Goal: Information Seeking & Learning: Learn about a topic

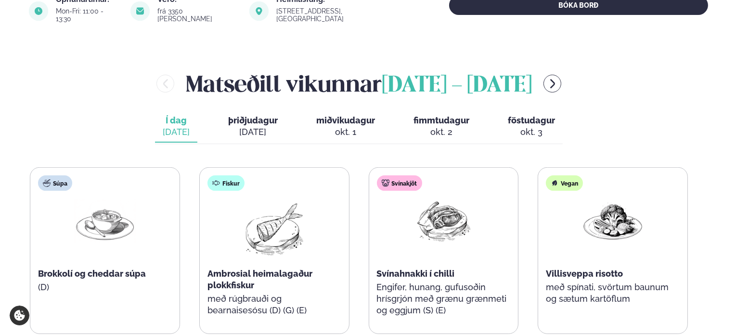
scroll to position [385, 0]
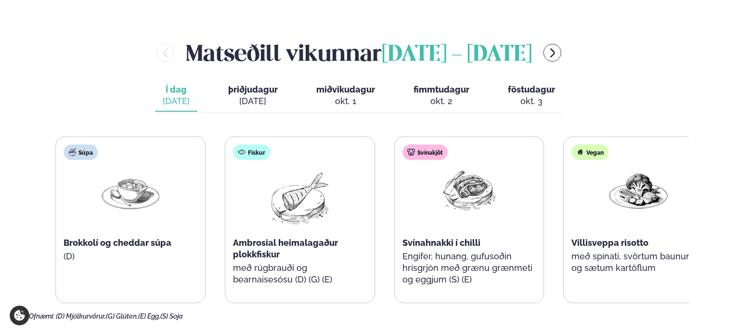
click at [303, 270] on div "Fiskur Ambrosial heimalagaður plokkfiskur með rúgbrauði og bearnaisesósu (D) (G…" at bounding box center [299, 220] width 149 height 166
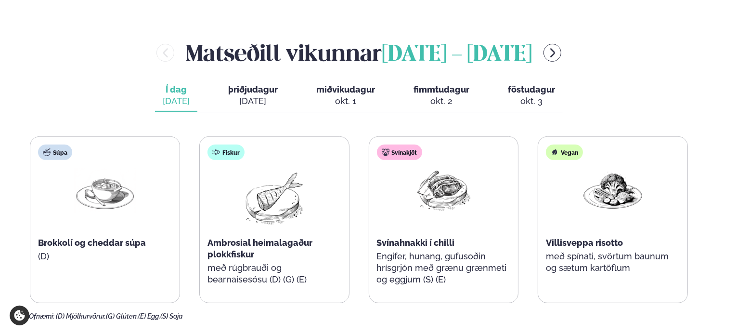
click at [399, 237] on span "Svínahnakki í chilli" at bounding box center [416, 242] width 78 height 10
click at [408, 260] on p "Engifer, hunang, gufusoðin hrísgrjón með grænu grænmeti og eggjum (S) (E)" at bounding box center [444, 267] width 134 height 35
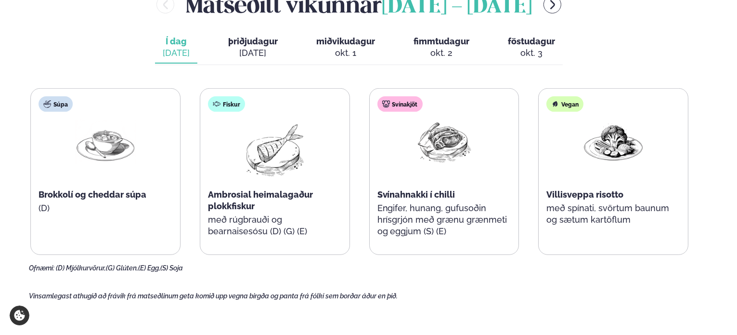
click at [407, 221] on p "Engifer, hunang, gufusoðin hrísgrjón með grænu grænmeti og eggjum (S) (E)" at bounding box center [445, 219] width 134 height 35
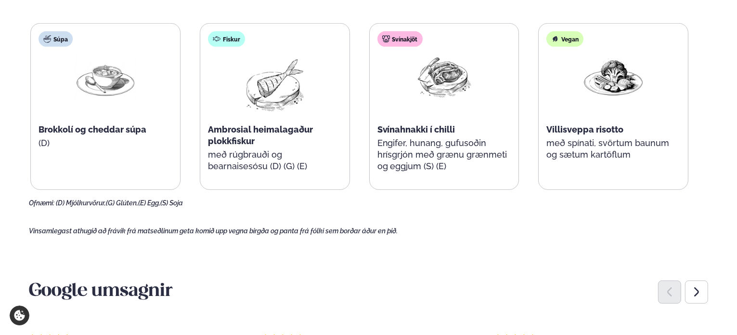
scroll to position [385, 0]
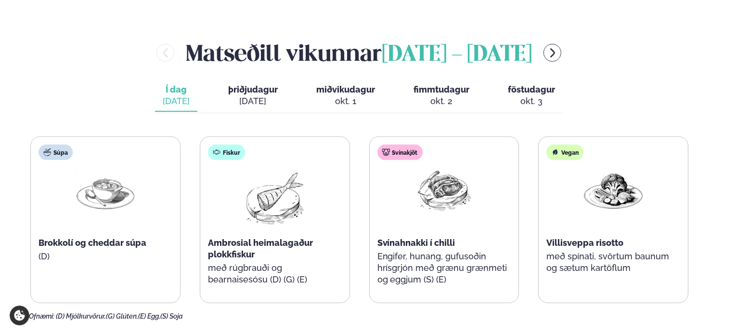
click at [247, 95] on div "[DATE]" at bounding box center [253, 101] width 50 height 12
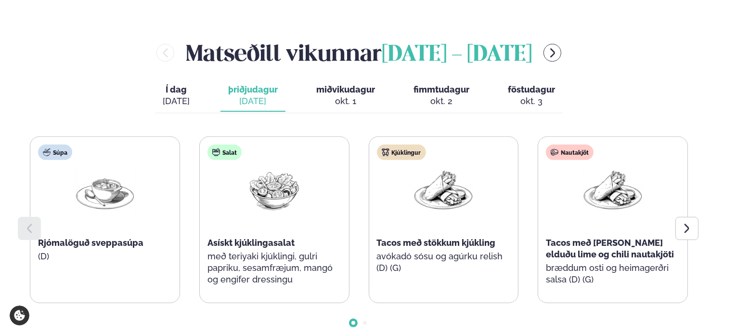
scroll to position [433, 0]
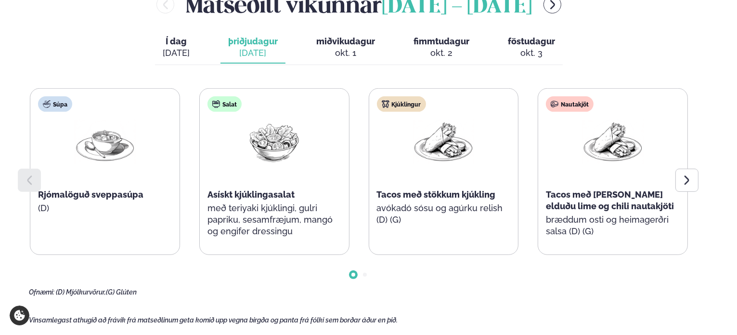
click at [345, 39] on button "miðvikudagur mið. [DATE]" at bounding box center [346, 48] width 74 height 32
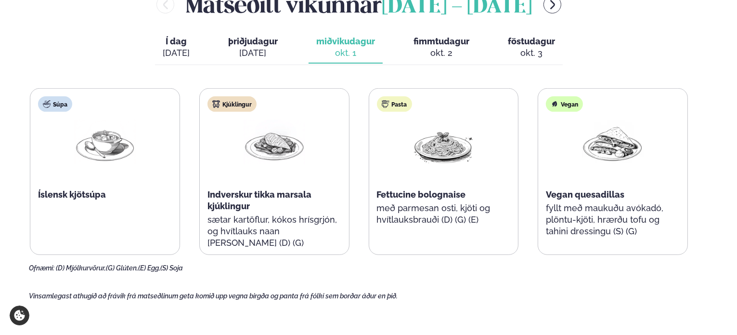
click at [262, 36] on span "þriðjudagur" at bounding box center [253, 41] width 50 height 10
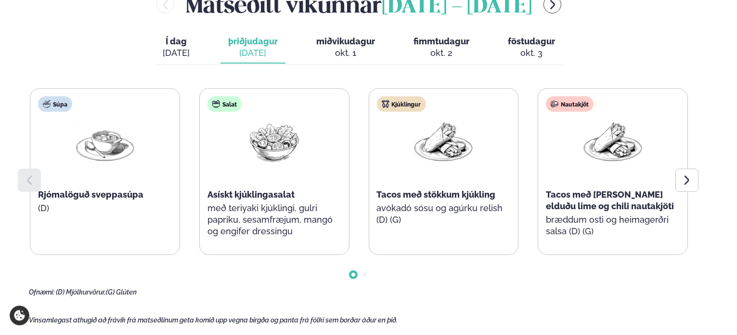
click at [342, 47] on div "okt. 1" at bounding box center [345, 53] width 59 height 12
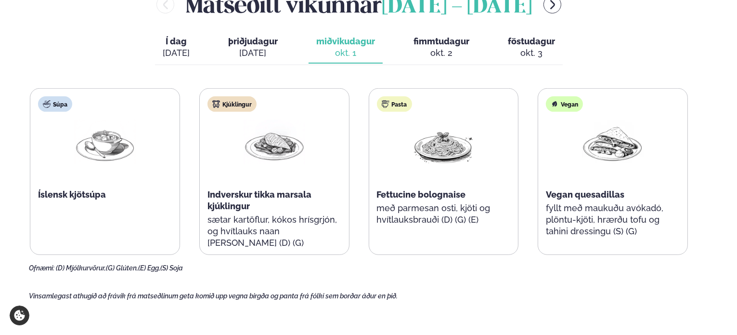
click at [445, 32] on button "fimmtudagur fim. [DATE]" at bounding box center [441, 48] width 71 height 32
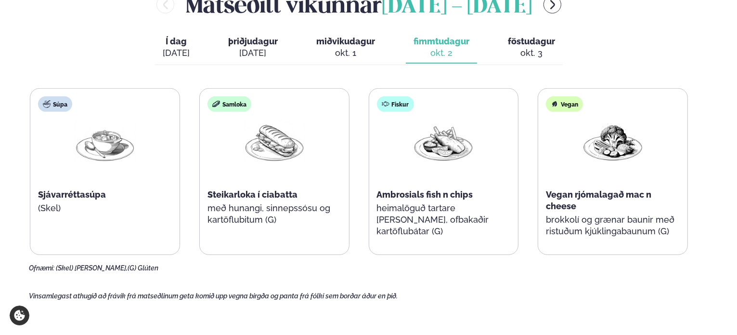
click at [528, 47] on div "okt. 3" at bounding box center [531, 53] width 47 height 12
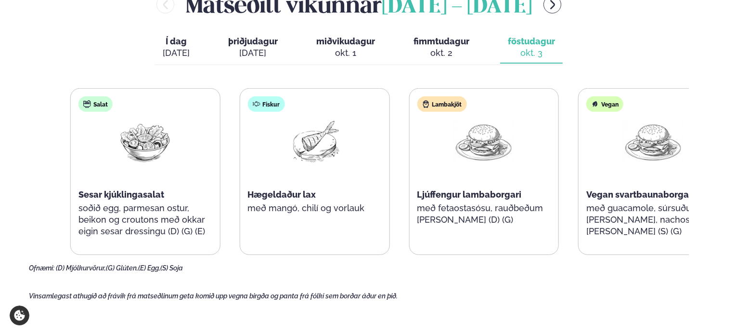
click at [154, 245] on div "Salat Sesar kjúklingasalat soðið egg, parmesan ostur, beikon og croutons með ok…" at bounding box center [145, 172] width 149 height 166
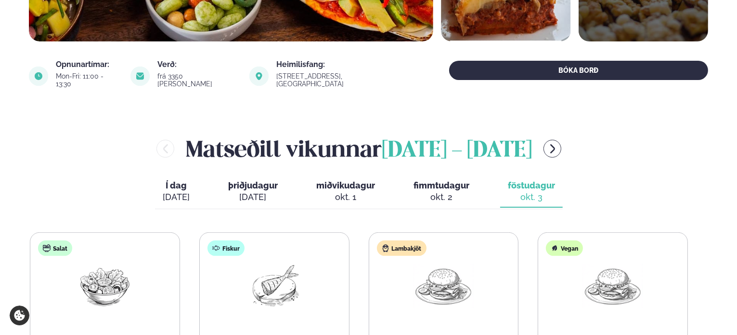
scroll to position [193, 0]
